Goal: Task Accomplishment & Management: Manage account settings

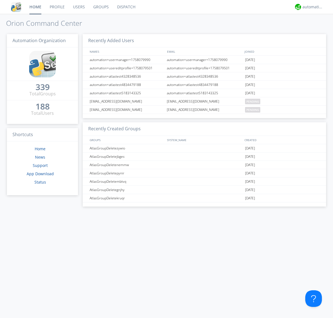
click at [78, 7] on link "Users" at bounding box center [79, 7] width 20 height 14
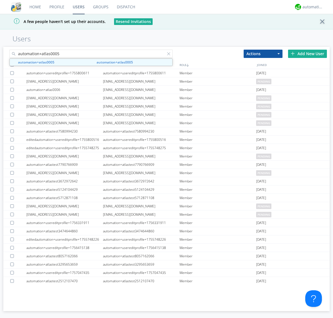
type input "automation+atlas0005"
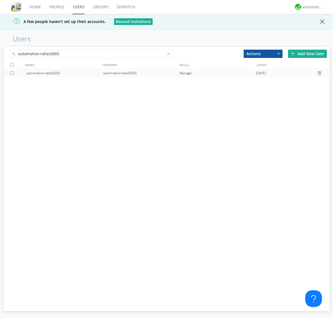
click at [141, 73] on div "automation+atlas0005" at bounding box center [141, 73] width 77 height 8
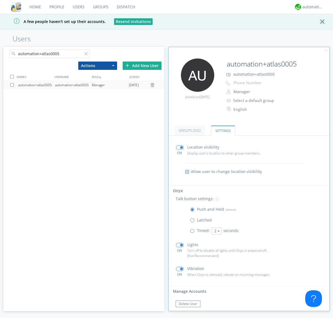
click at [193, 232] on span at bounding box center [193, 232] width 7 height 7
click at [0, 0] on input "radio" at bounding box center [0, 0] width 0 height 0
click at [216, 231] on button "2" at bounding box center [217, 231] width 10 height 7
click at [216, 260] on link "5" at bounding box center [216, 260] width 9 height 7
click at [216, 231] on button "5" at bounding box center [217, 231] width 10 height 7
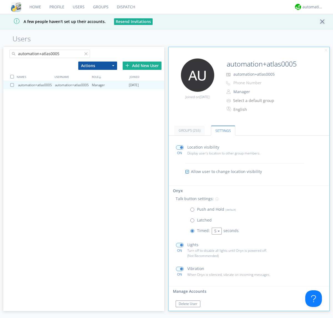
click at [0, 0] on link "3" at bounding box center [0, 0] width 0 height 0
click at [193, 211] on span at bounding box center [193, 210] width 7 height 7
click at [0, 0] on input "radio" at bounding box center [0, 0] width 0 height 0
